Goal: Use online tool/utility: Utilize a website feature to perform a specific function

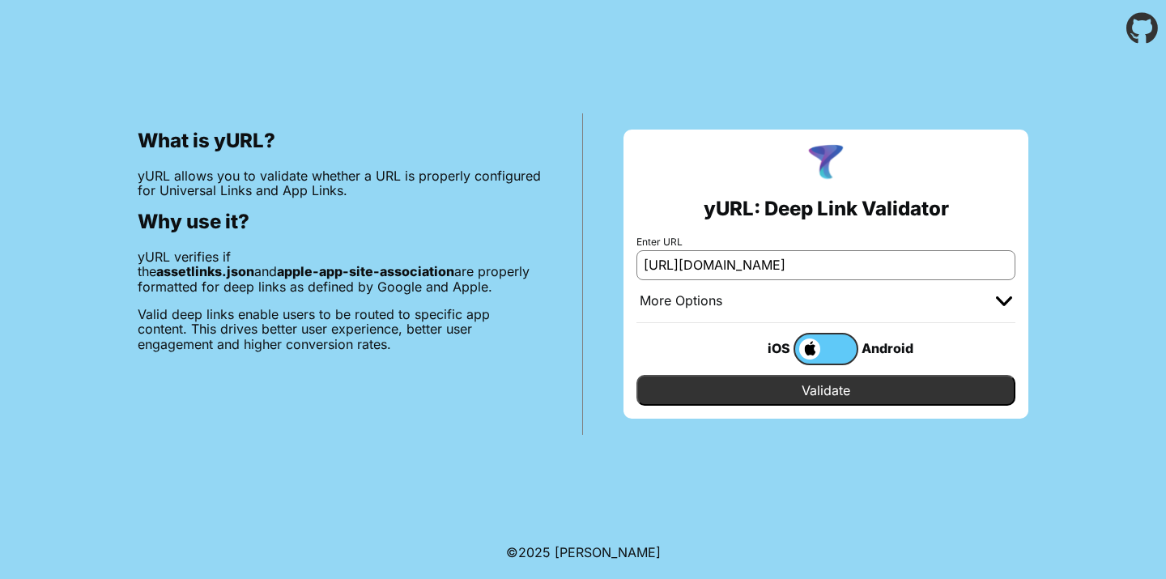
type input "[URL][DOMAIN_NAME]"
click at [811, 383] on input "Validate" at bounding box center [825, 390] width 379 height 31
